Goal: Find contact information: Find contact information

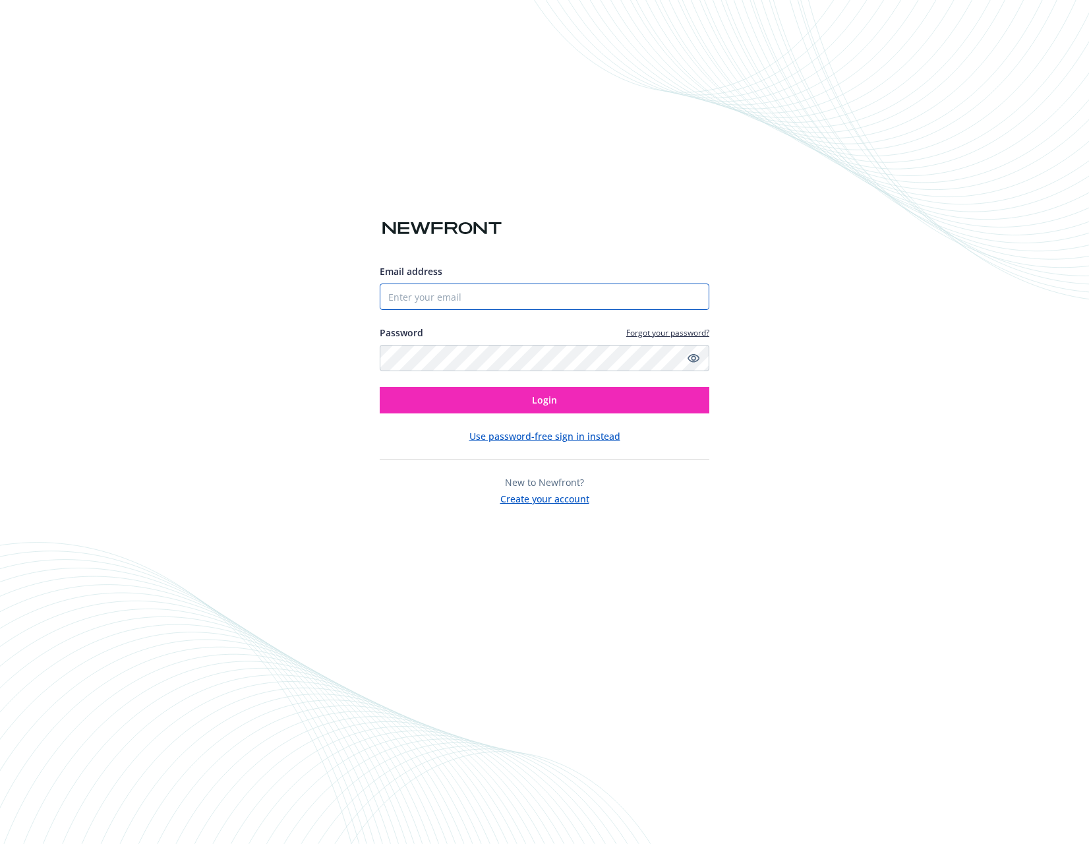
click at [496, 297] on input "Email address" at bounding box center [545, 296] width 330 height 26
type input "[PERSON_NAME][EMAIL_ADDRESS][PERSON_NAME][DOMAIN_NAME]"
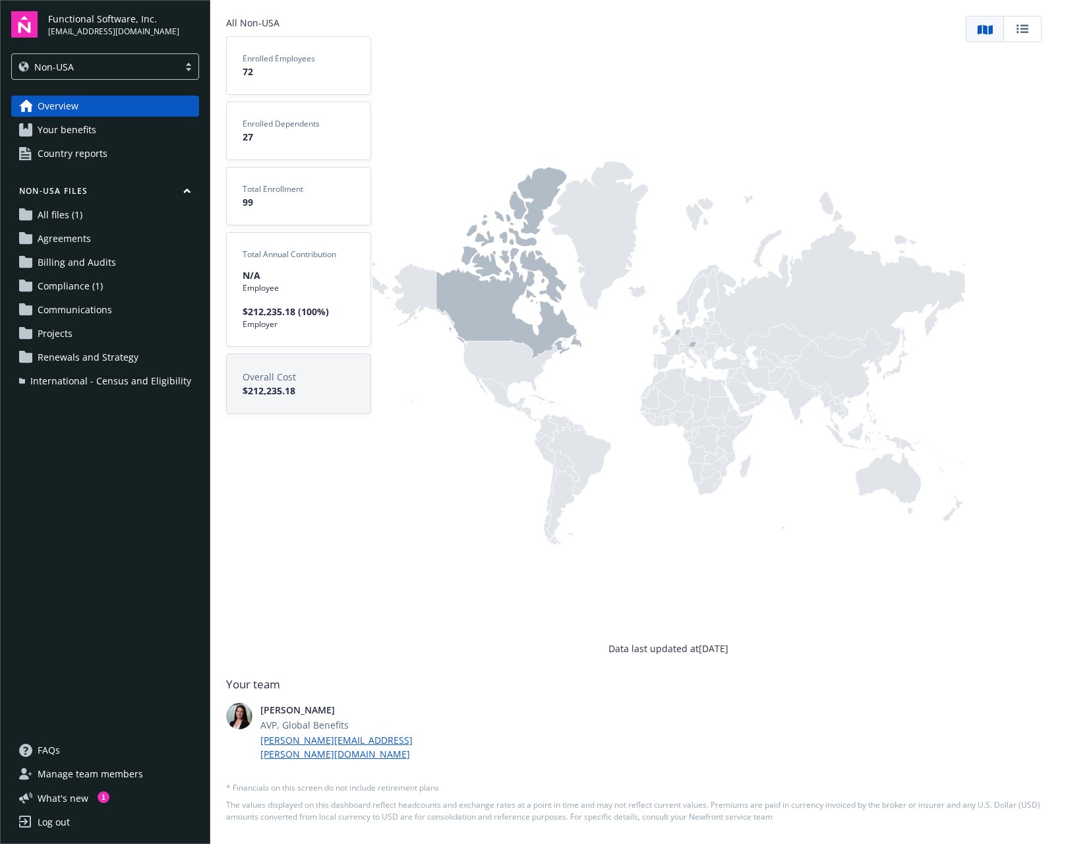
click at [123, 71] on div "Non-USA" at bounding box center [95, 67] width 154 height 14
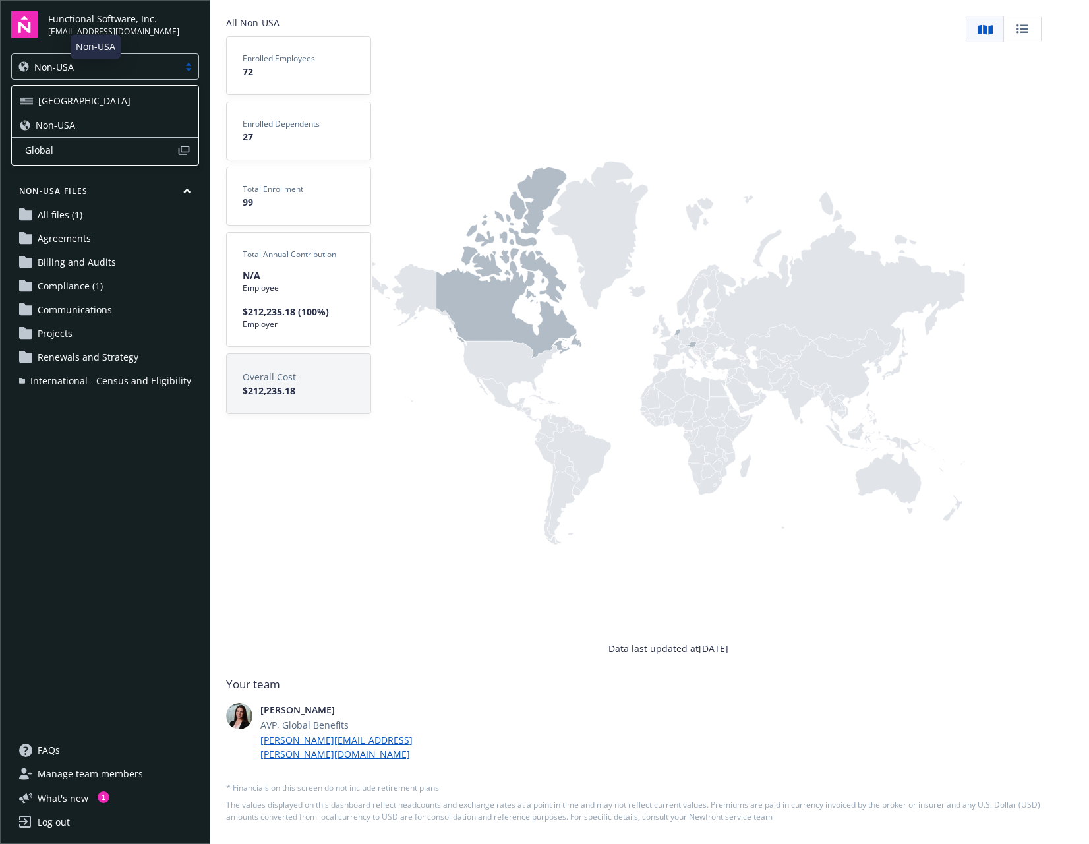
click at [104, 96] on div "USA" at bounding box center [105, 101] width 171 height 14
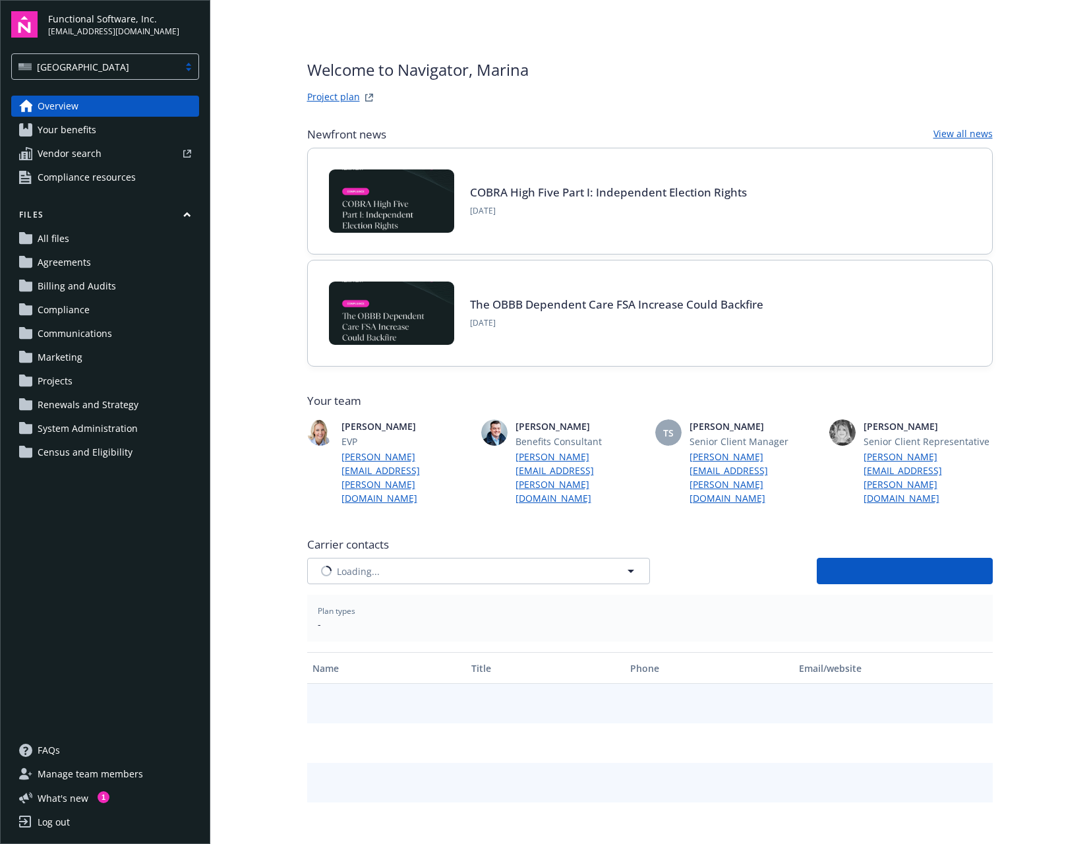
type input "Ameritas Group"
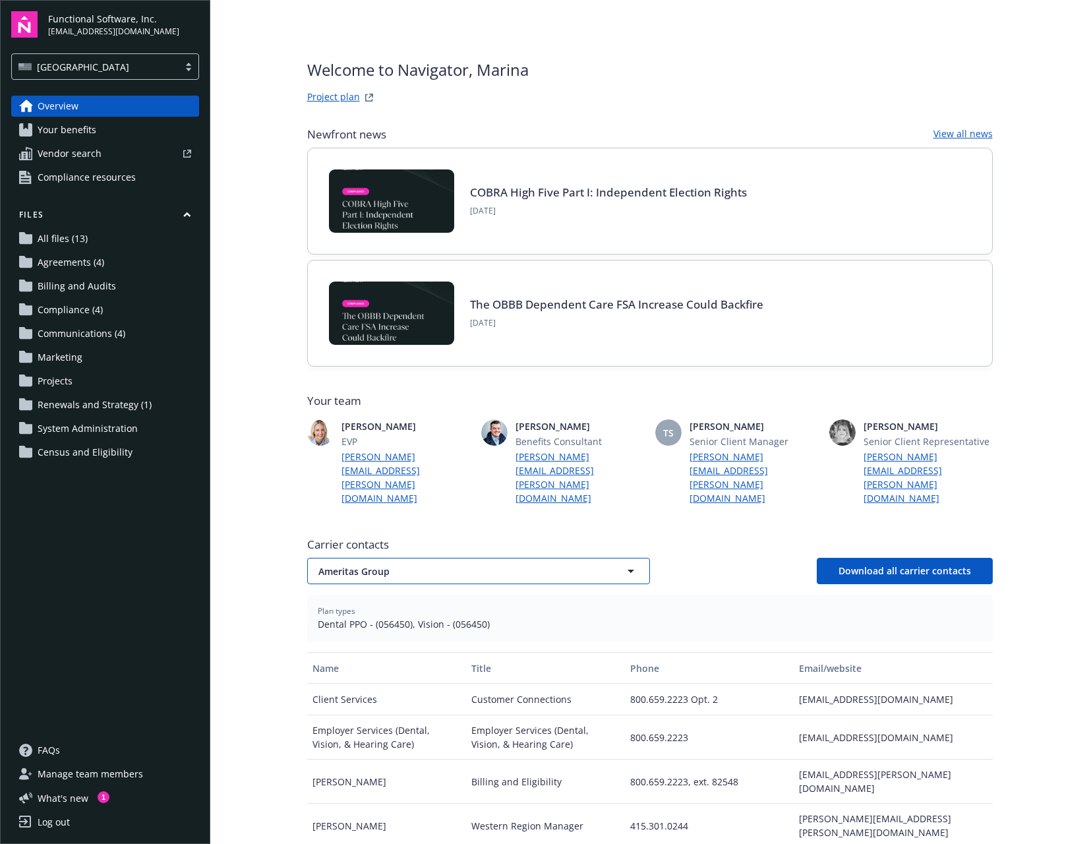
click at [347, 558] on button "Ameritas Group" at bounding box center [478, 571] width 343 height 26
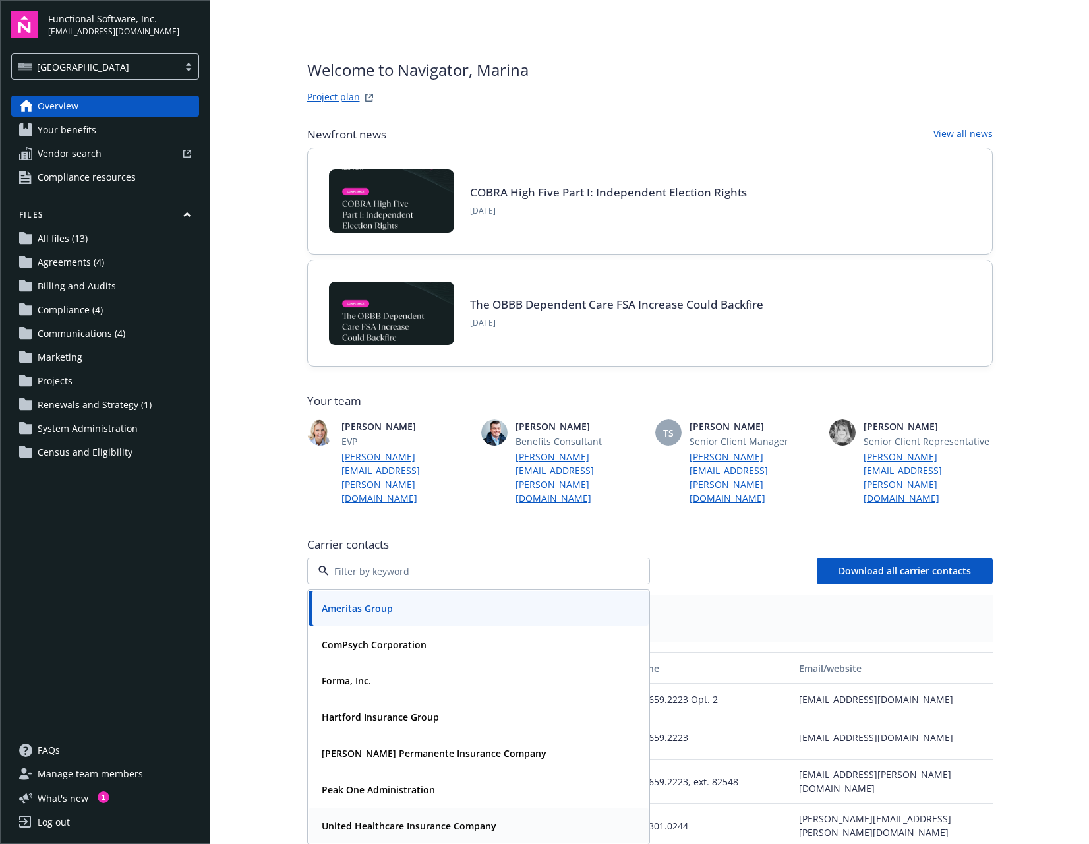
click at [380, 819] on strong "United Healthcare Insurance Company" at bounding box center [409, 825] width 175 height 13
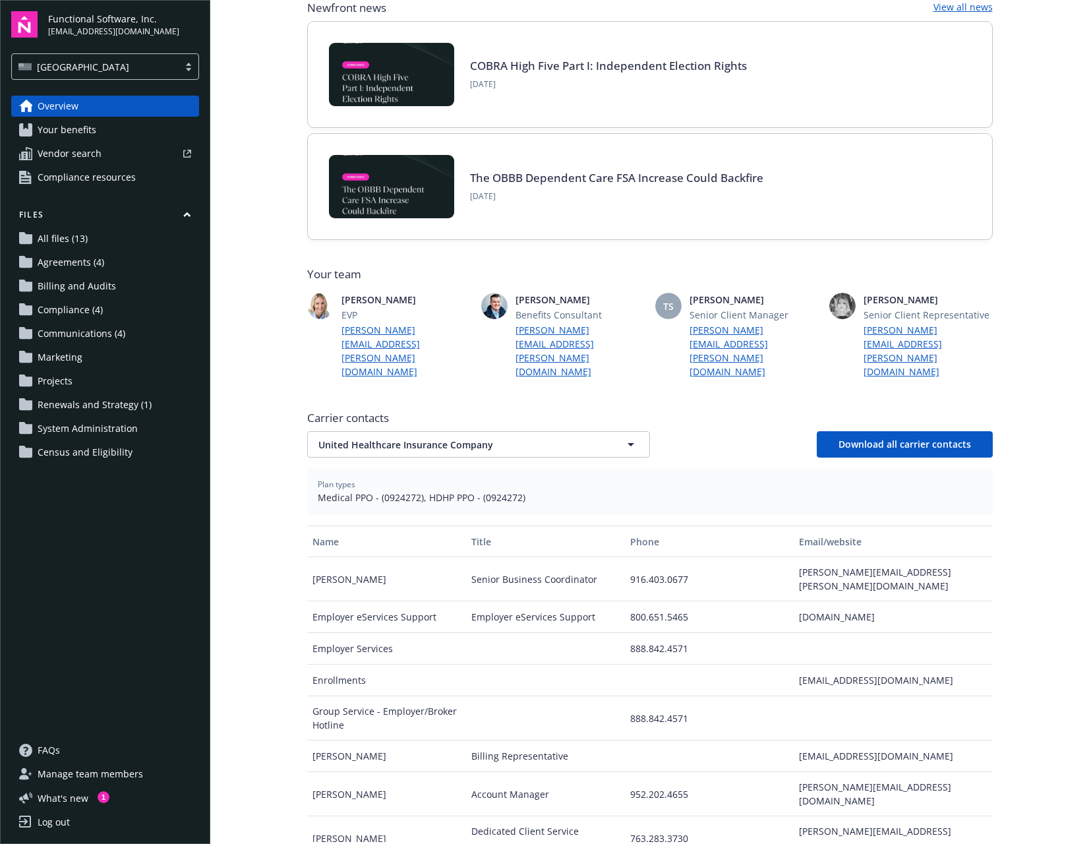
scroll to position [127, 0]
drag, startPoint x: 903, startPoint y: 782, endPoint x: 800, endPoint y: 781, distance: 103.5
click at [800, 815] on div "nicola_mclean@uhc.com" at bounding box center [893, 837] width 198 height 44
copy div "nicola_mclean@uhc.com"
drag, startPoint x: 402, startPoint y: 473, endPoint x: 382, endPoint y: 473, distance: 20.4
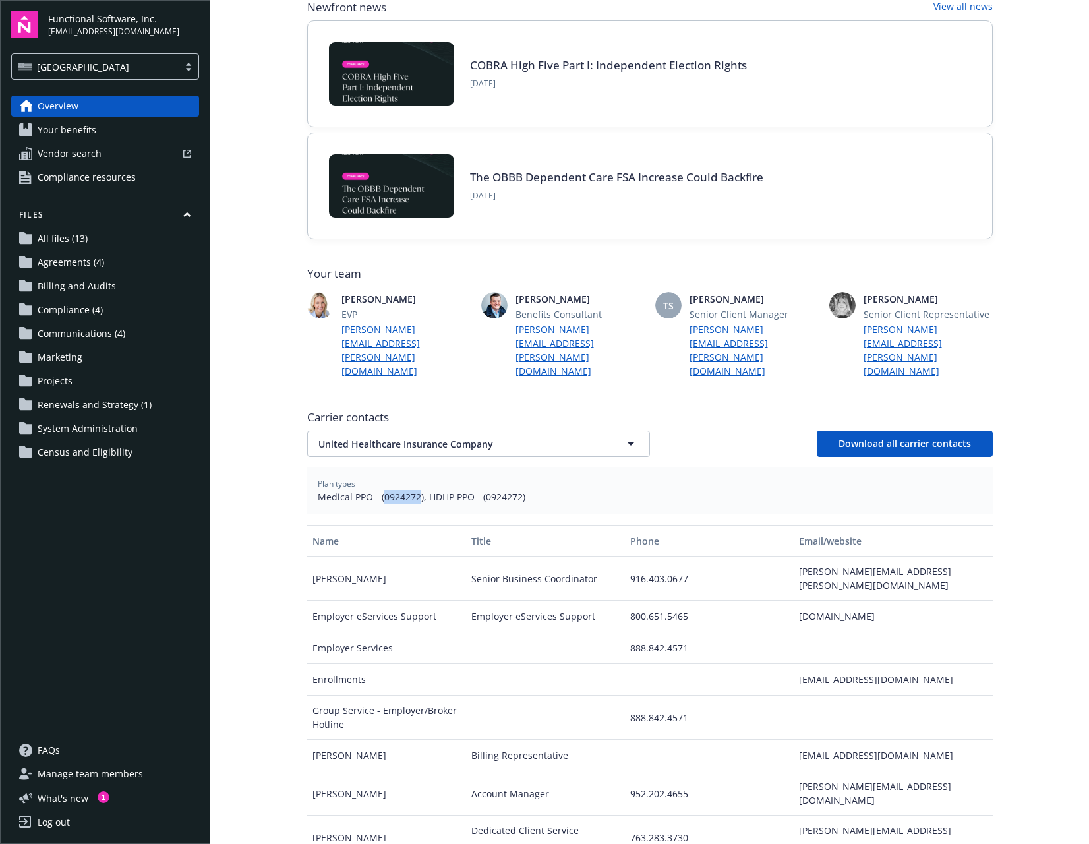
click at [382, 490] on span "Medical PPO - (0924272), HDHP PPO - (0924272)" at bounding box center [650, 497] width 664 height 14
copy span "0924272"
